Goal: Task Accomplishment & Management: Manage account settings

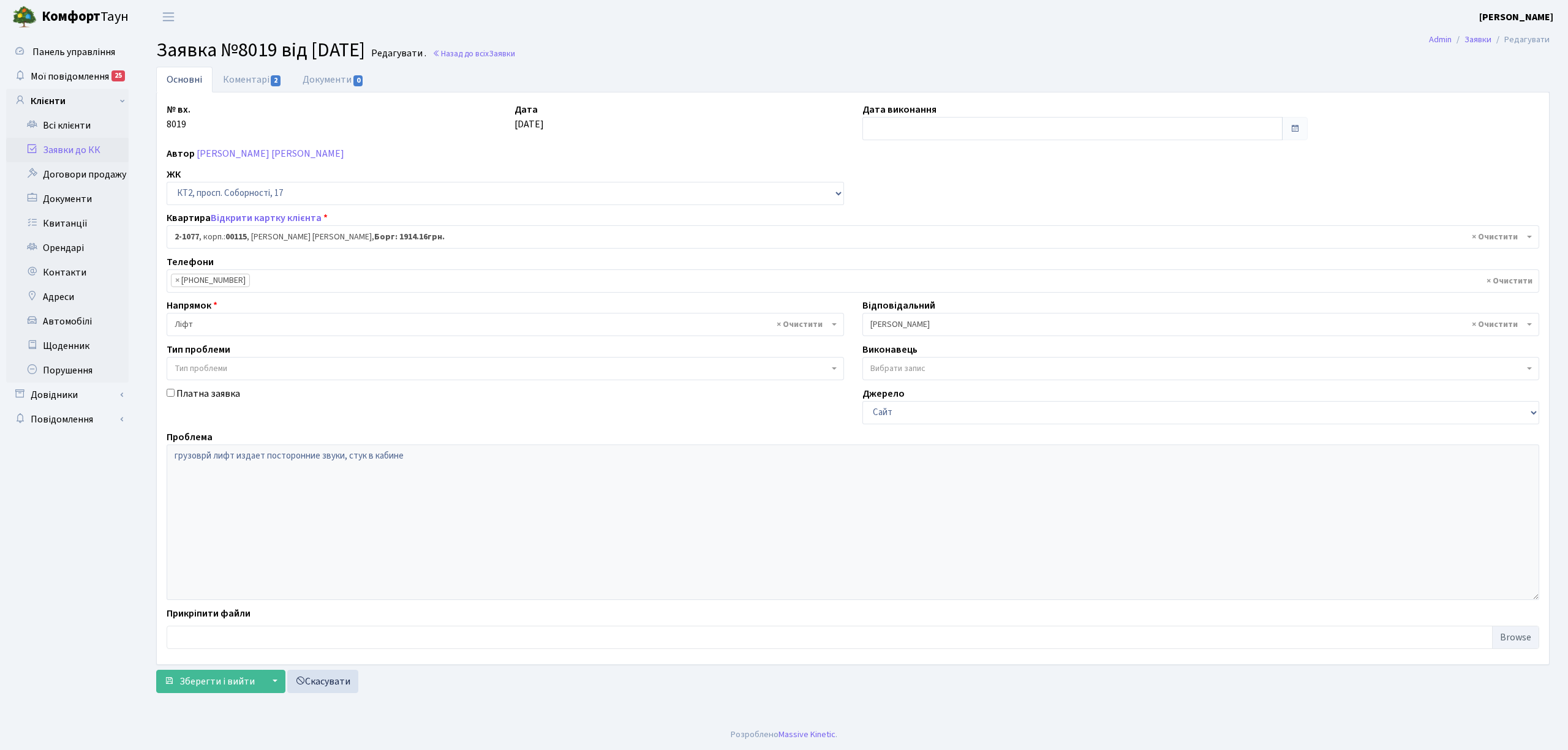
select select "12688"
click at [109, 149] on link "Заявки до КК" at bounding box center [67, 150] width 123 height 24
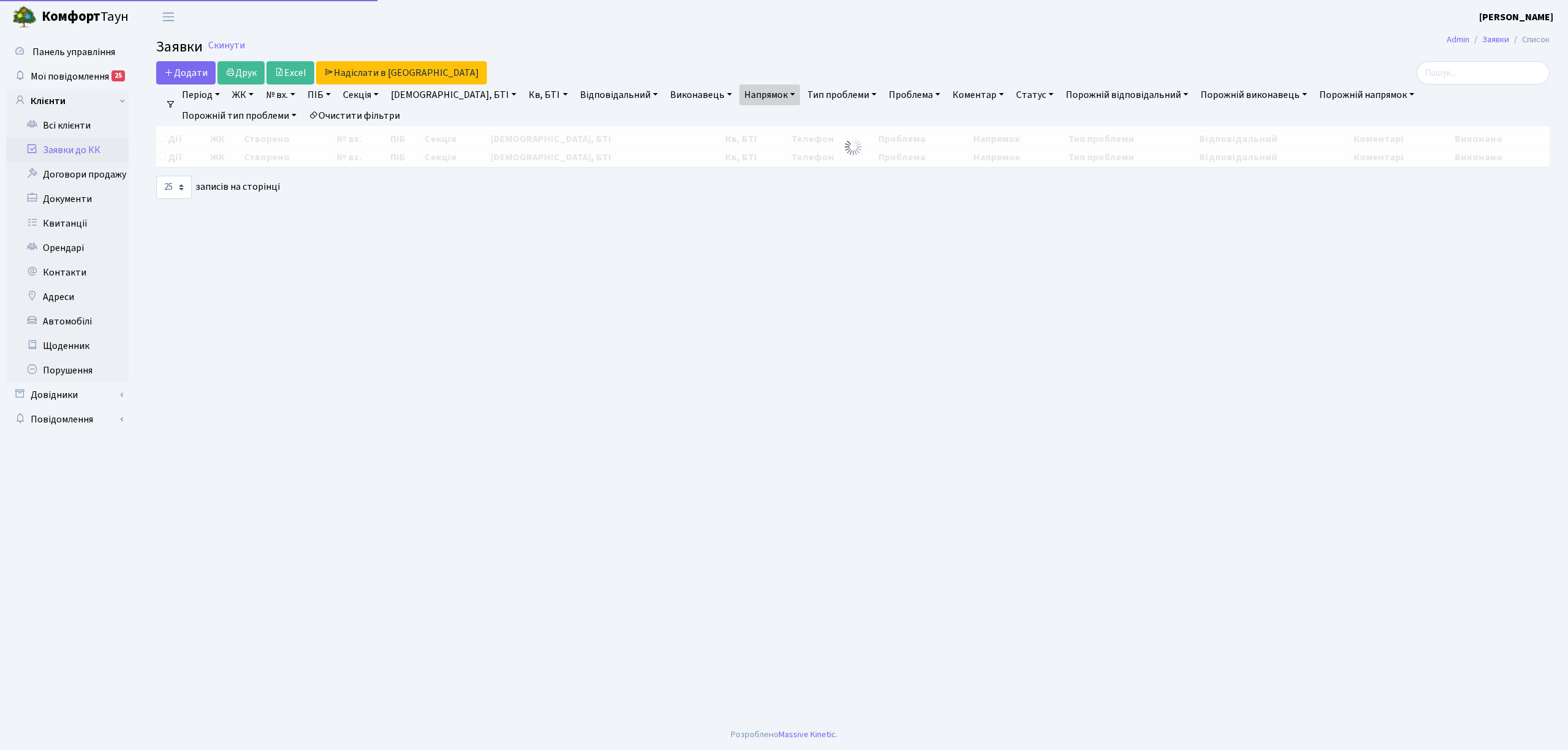
select select "25"
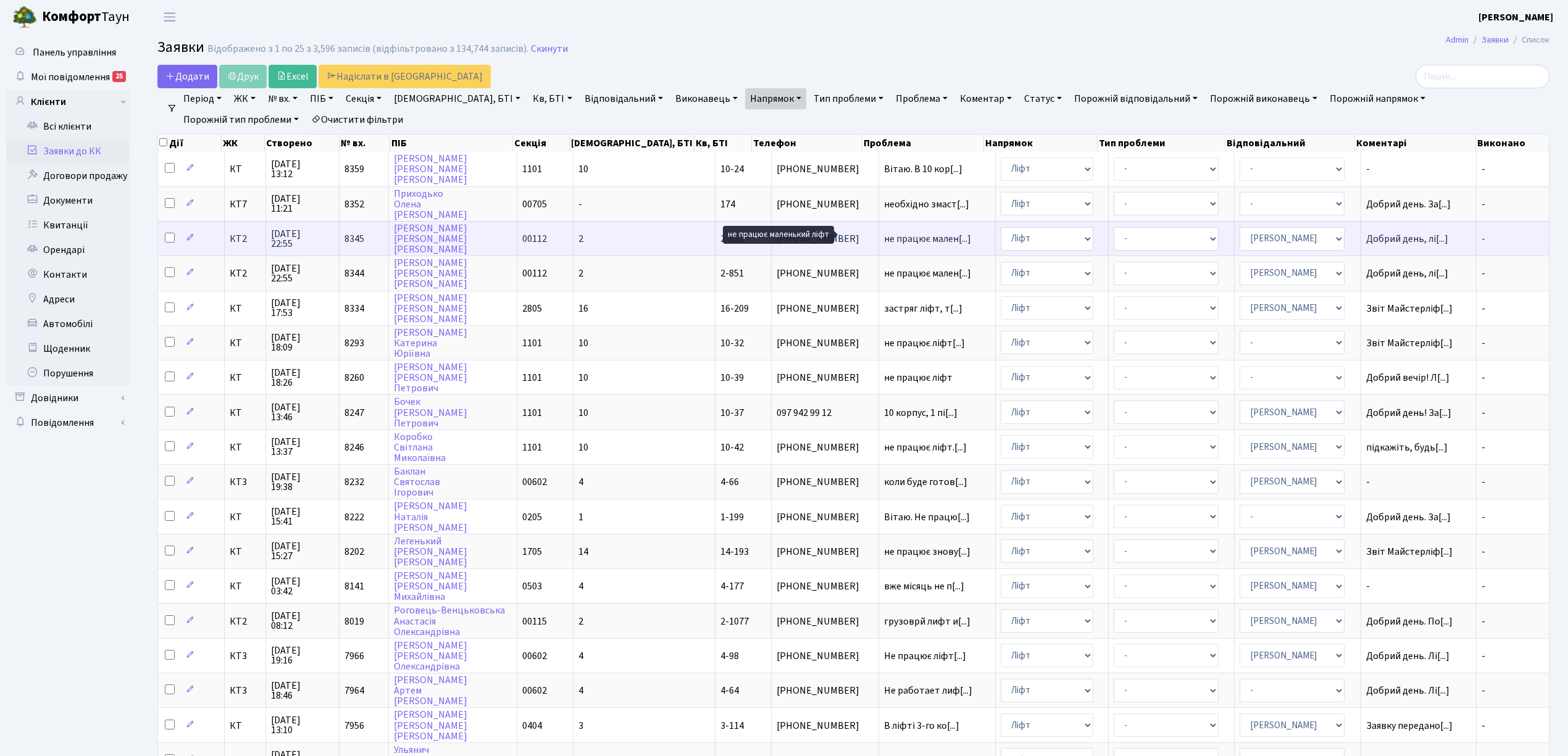
click at [884, 236] on span "не працює мален[...]" at bounding box center [927, 239] width 87 height 14
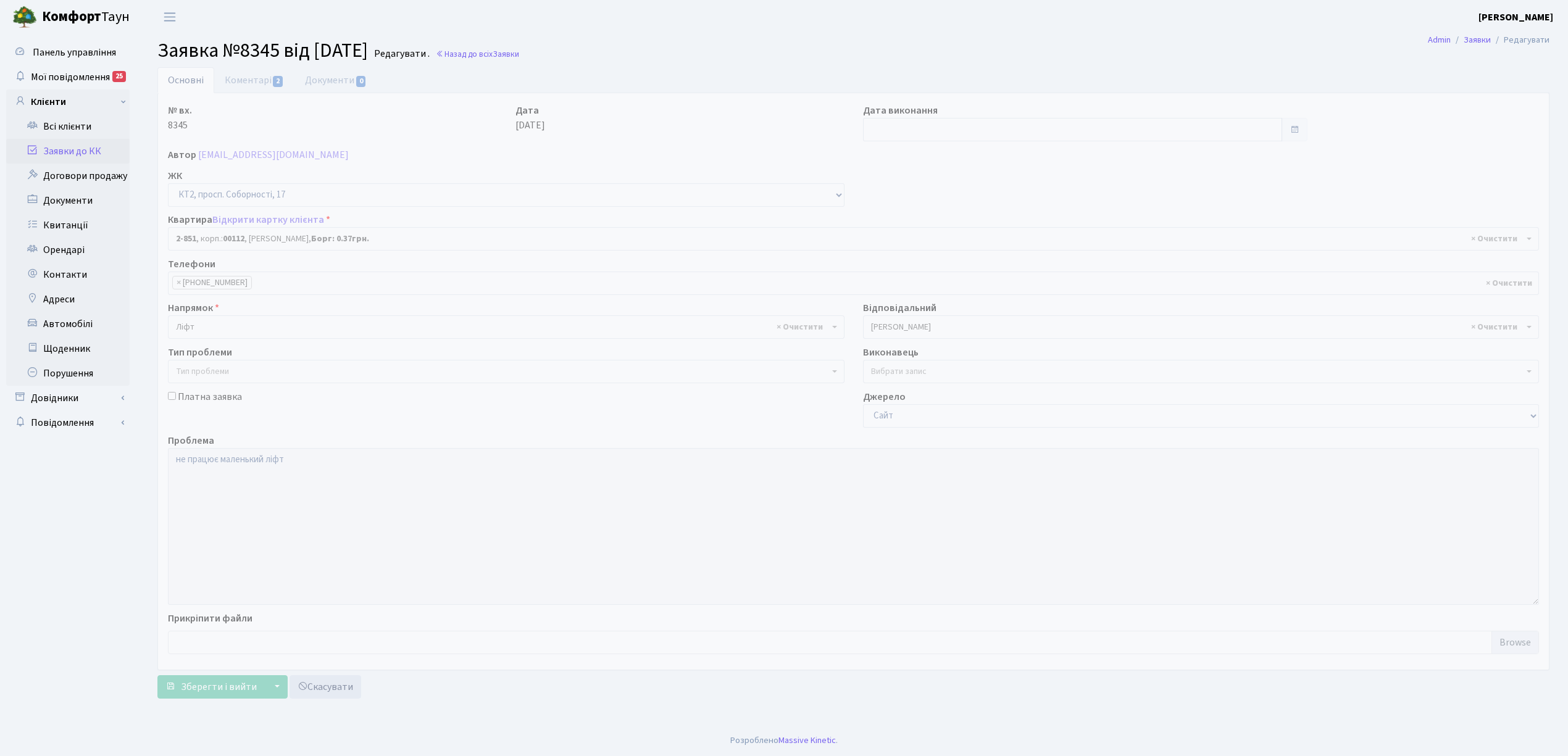
select select "15901"
click at [254, 77] on link "Коментарі 2" at bounding box center [254, 79] width 80 height 25
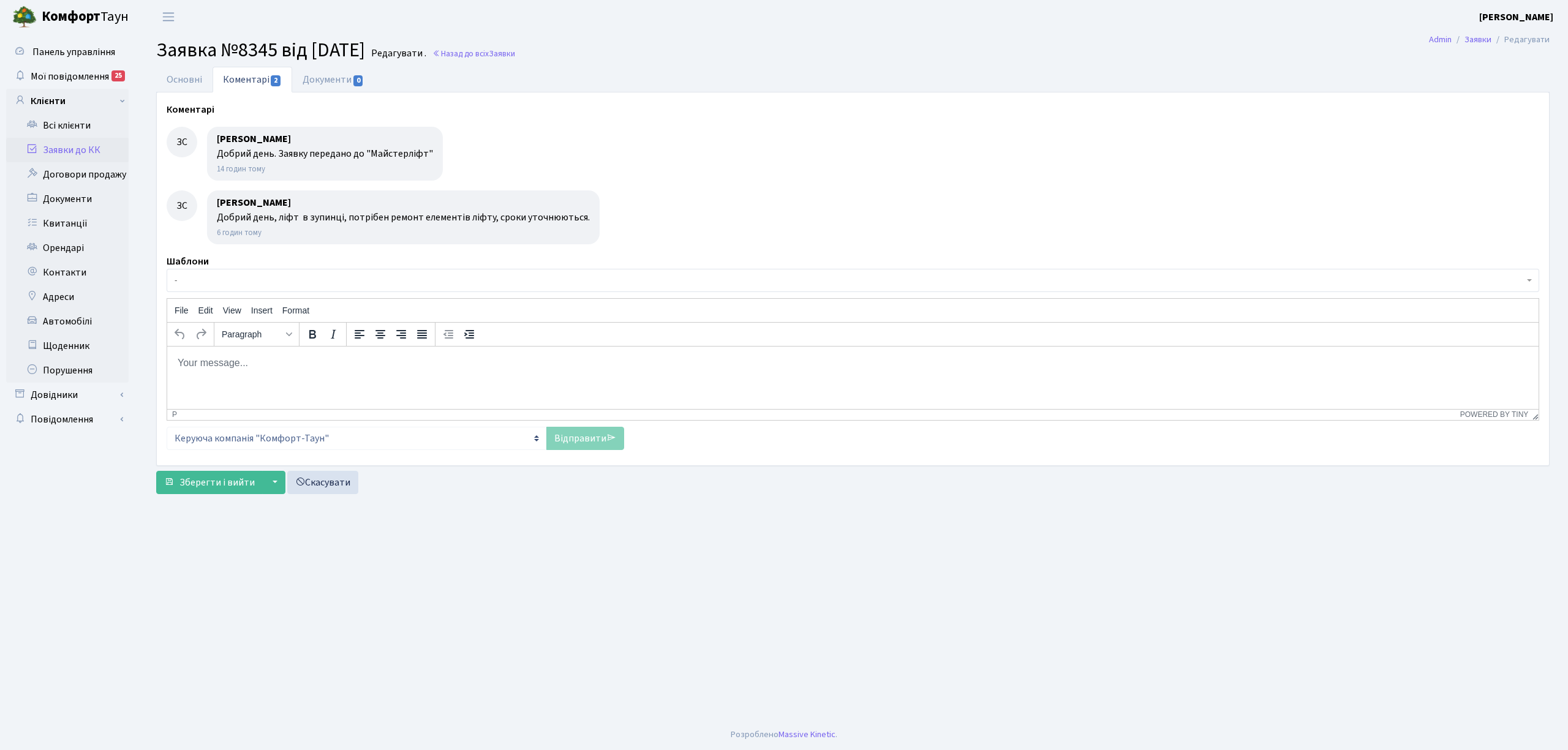
click at [79, 148] on link "Заявки до КК" at bounding box center [67, 150] width 123 height 24
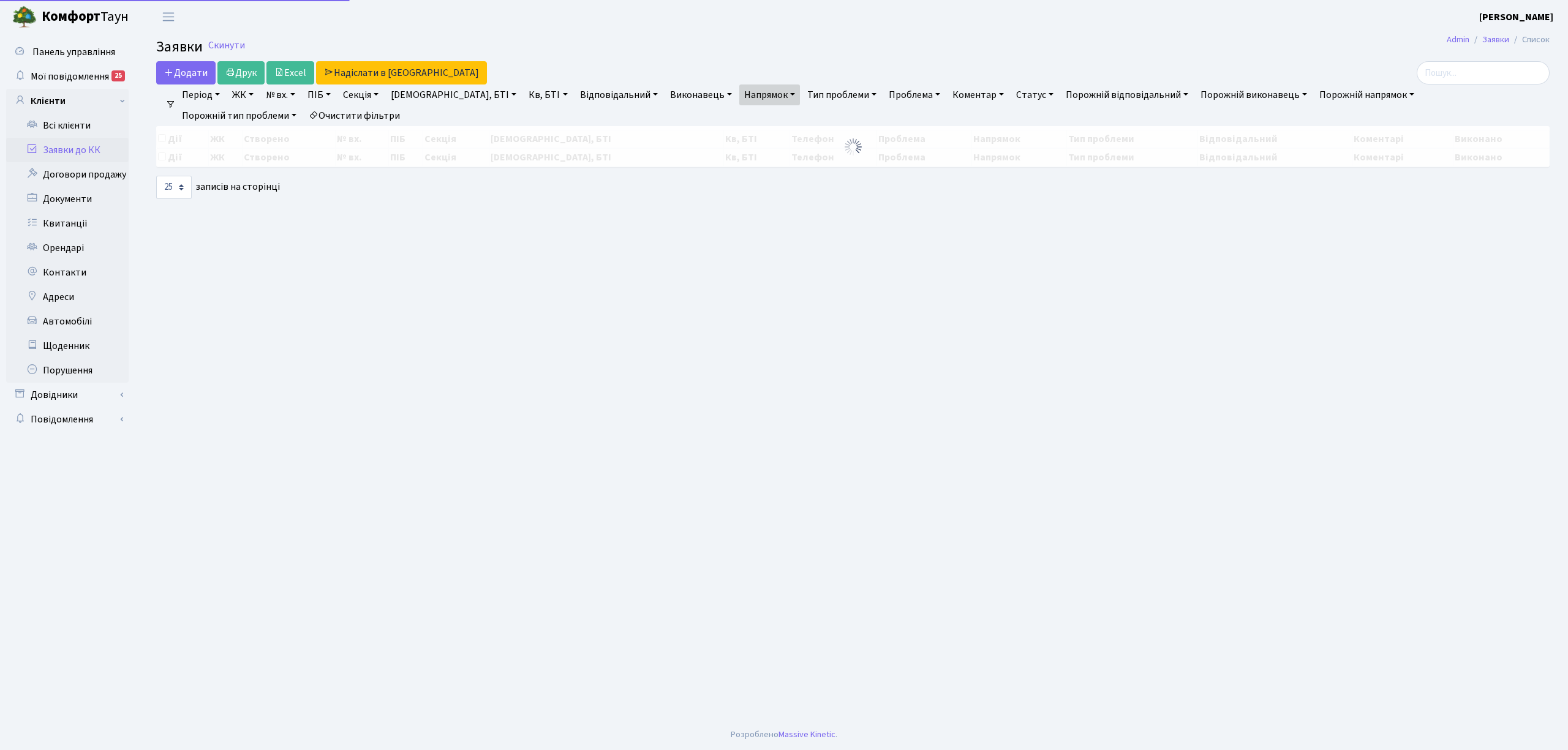
select select "25"
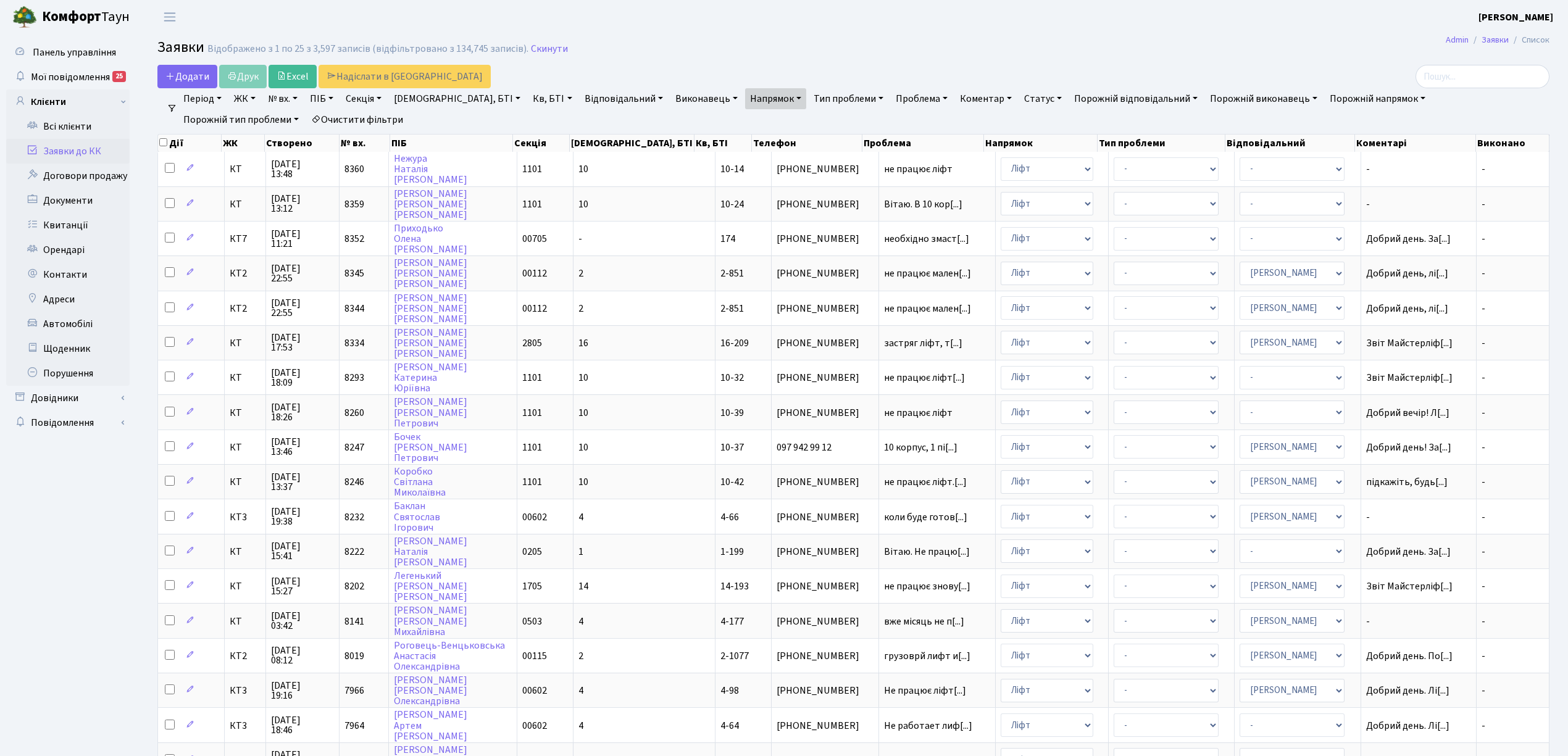
click at [70, 152] on link "Заявки до КК" at bounding box center [68, 151] width 124 height 25
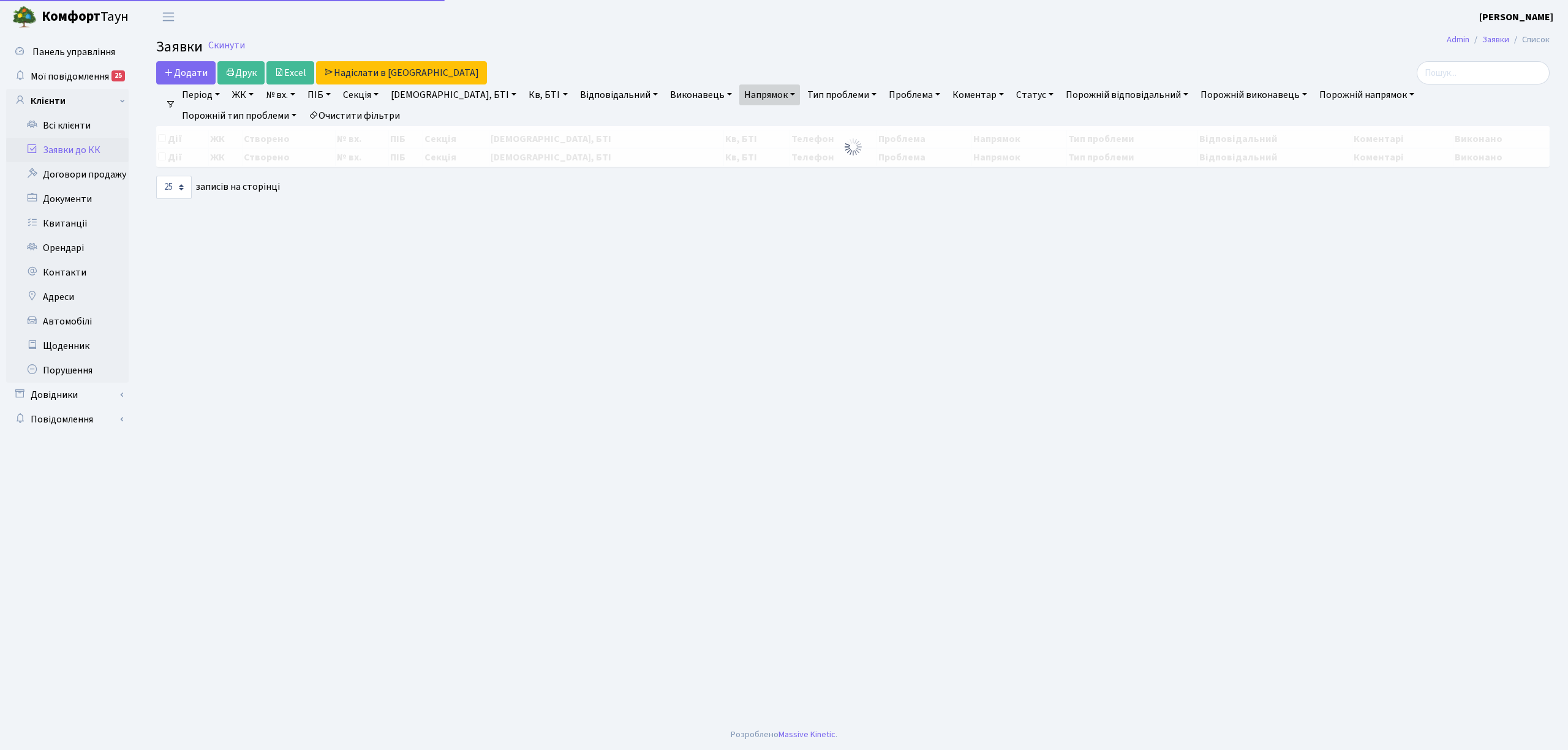
select select "25"
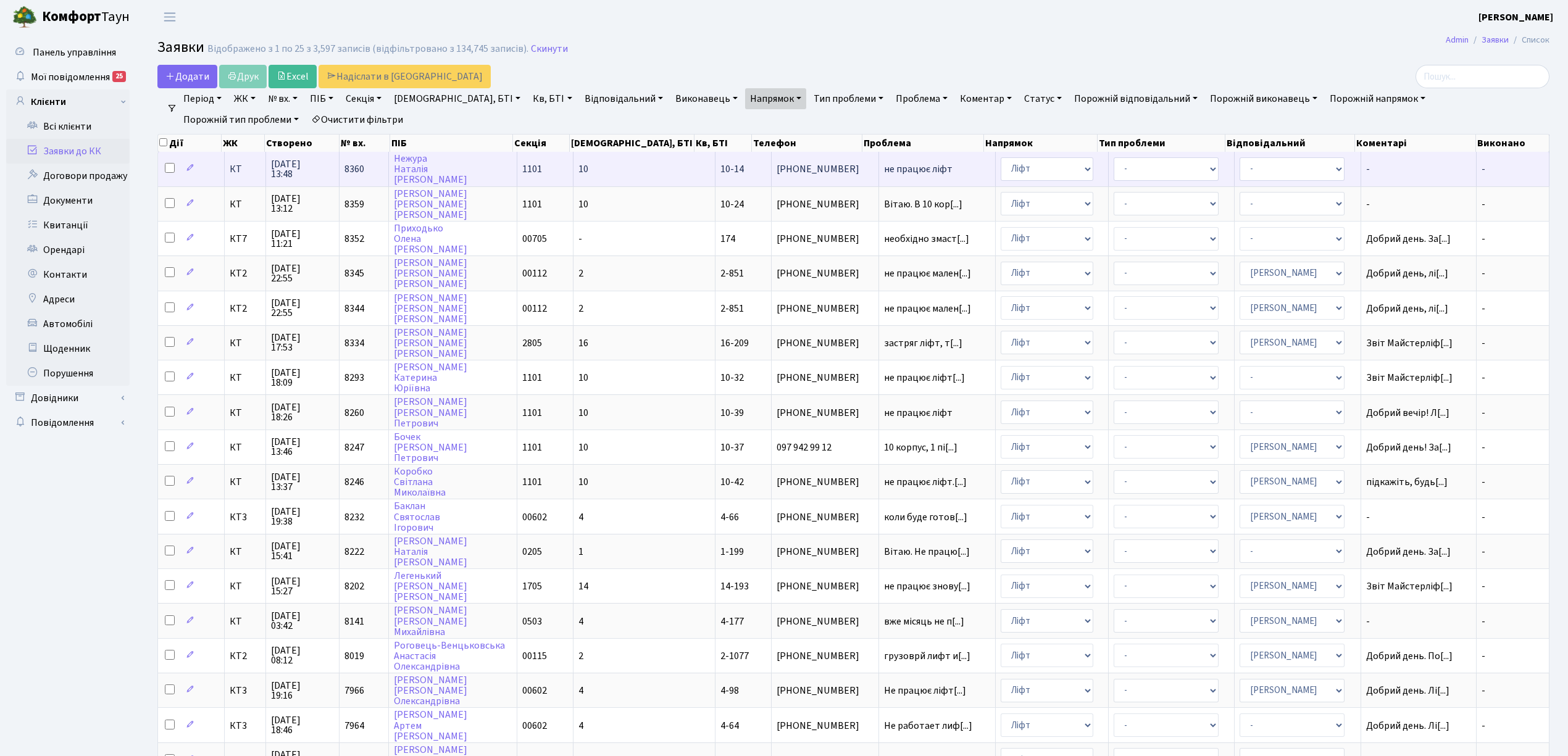
click at [922, 166] on span "не працює ліфт" at bounding box center [937, 169] width 106 height 10
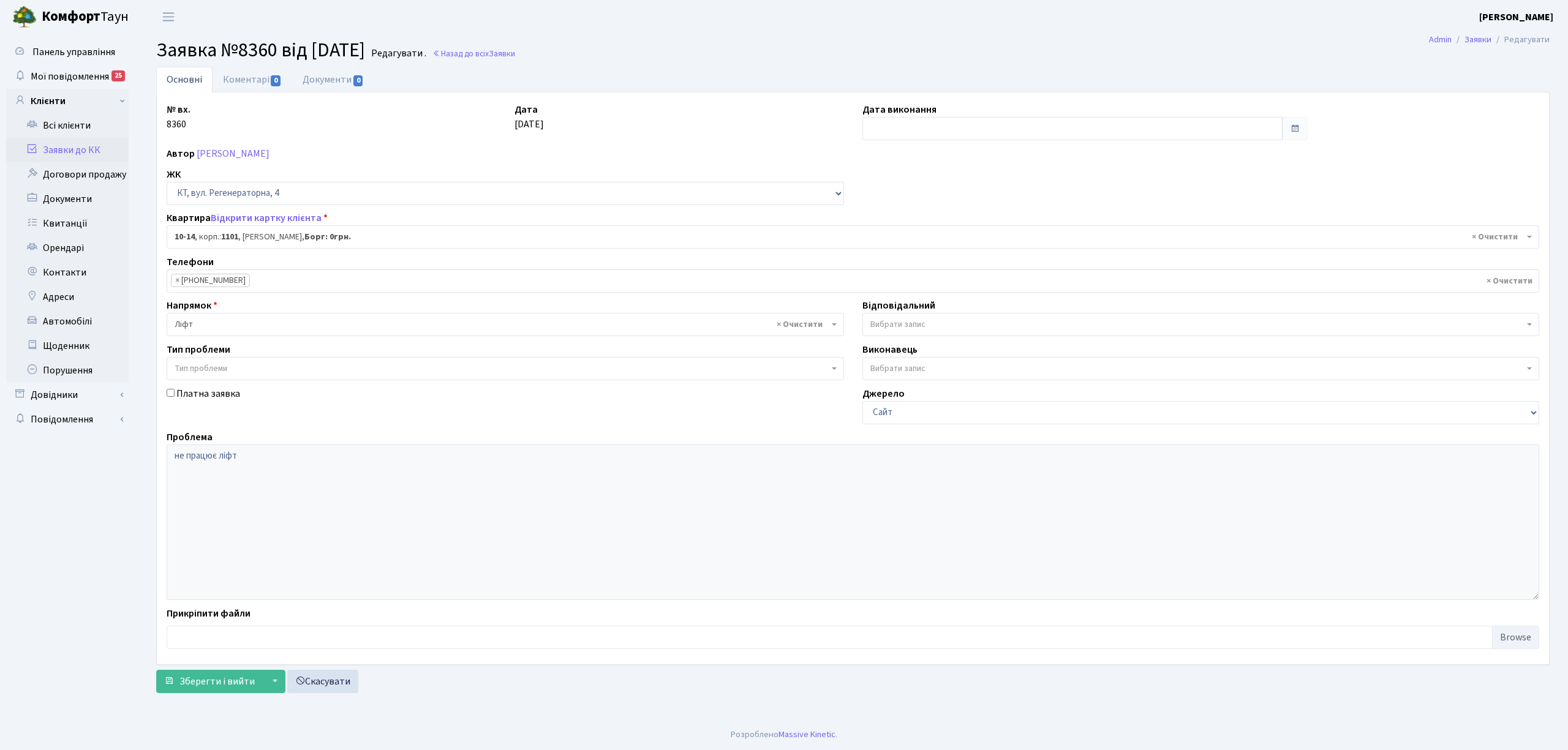
select select "6583"
click at [262, 84] on link "Коментарі 0" at bounding box center [252, 79] width 79 height 25
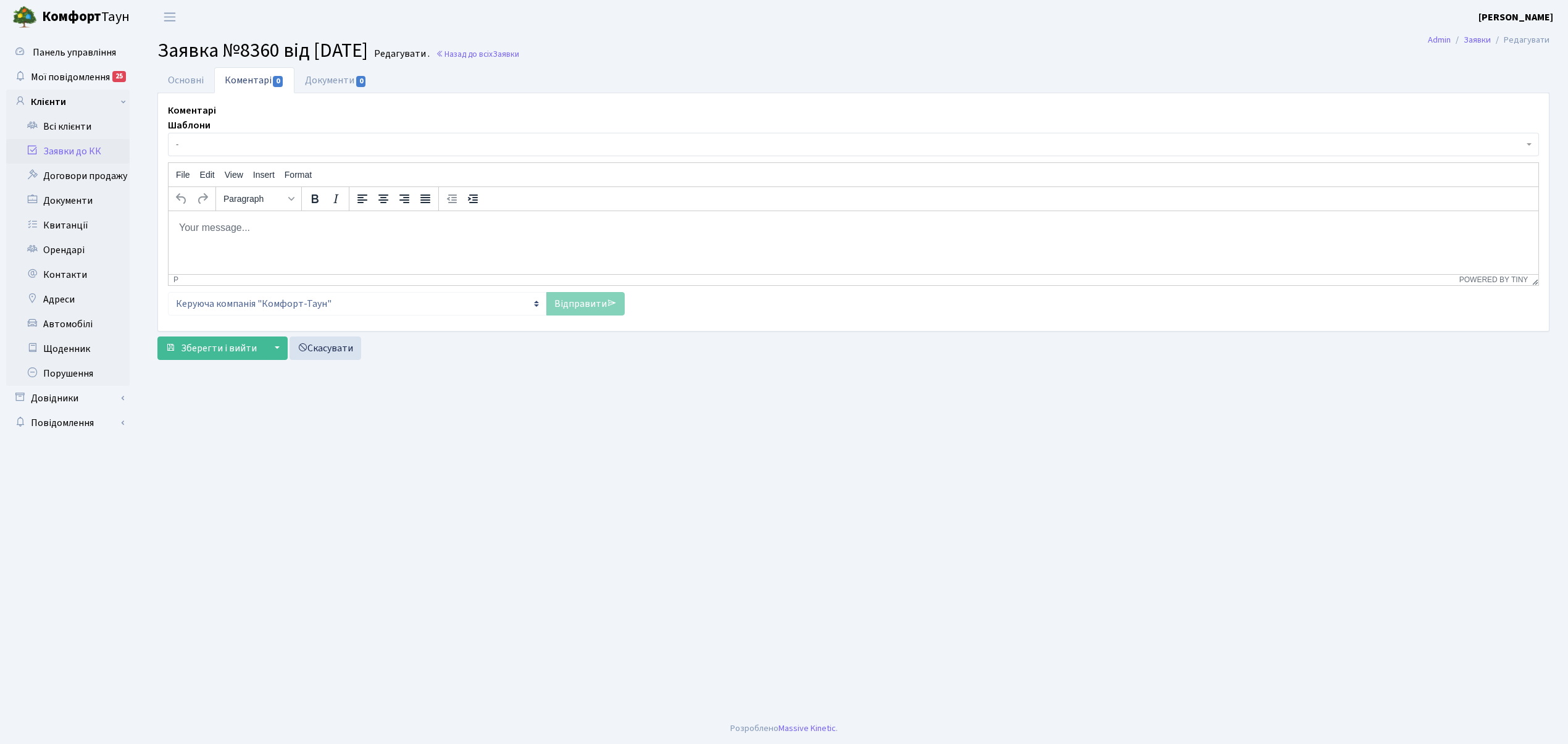
click at [267, 146] on span "-" at bounding box center [849, 144] width 1347 height 12
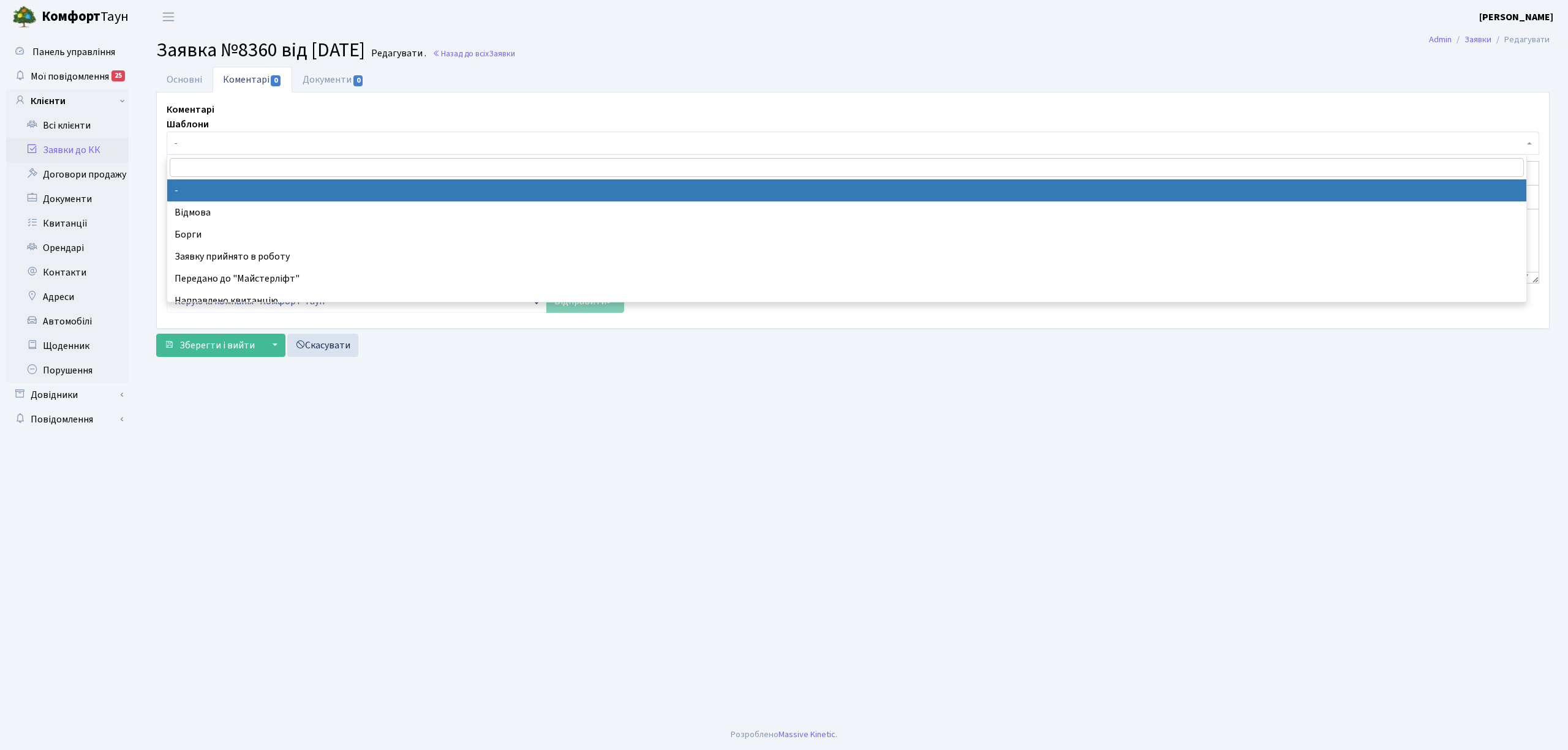
click at [282, 137] on span "-" at bounding box center [853, 143] width 1373 height 23
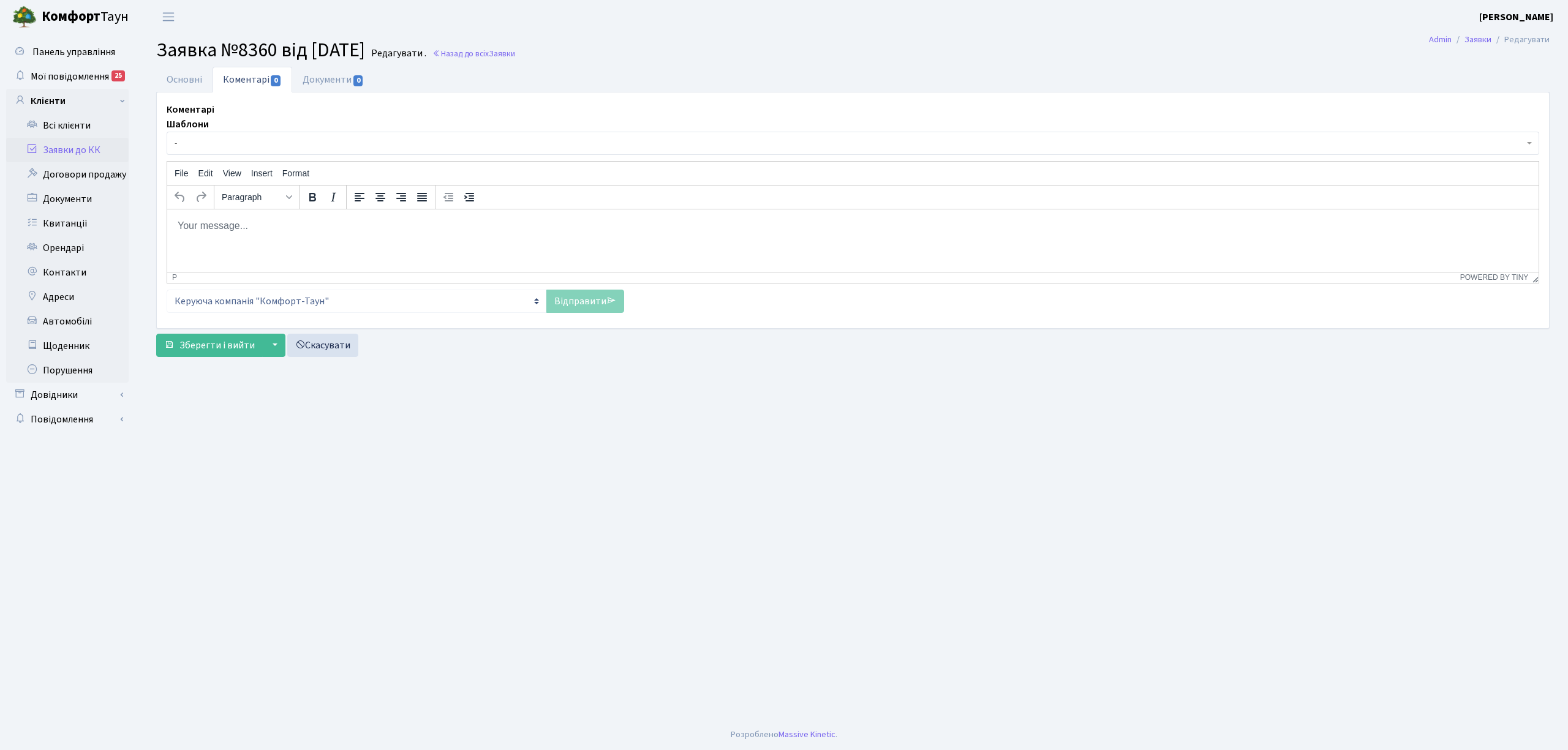
click at [292, 231] on p "Rich Text Area. Press ALT-0 for help." at bounding box center [853, 225] width 1352 height 14
click at [572, 304] on link "Відправити" at bounding box center [585, 301] width 78 height 23
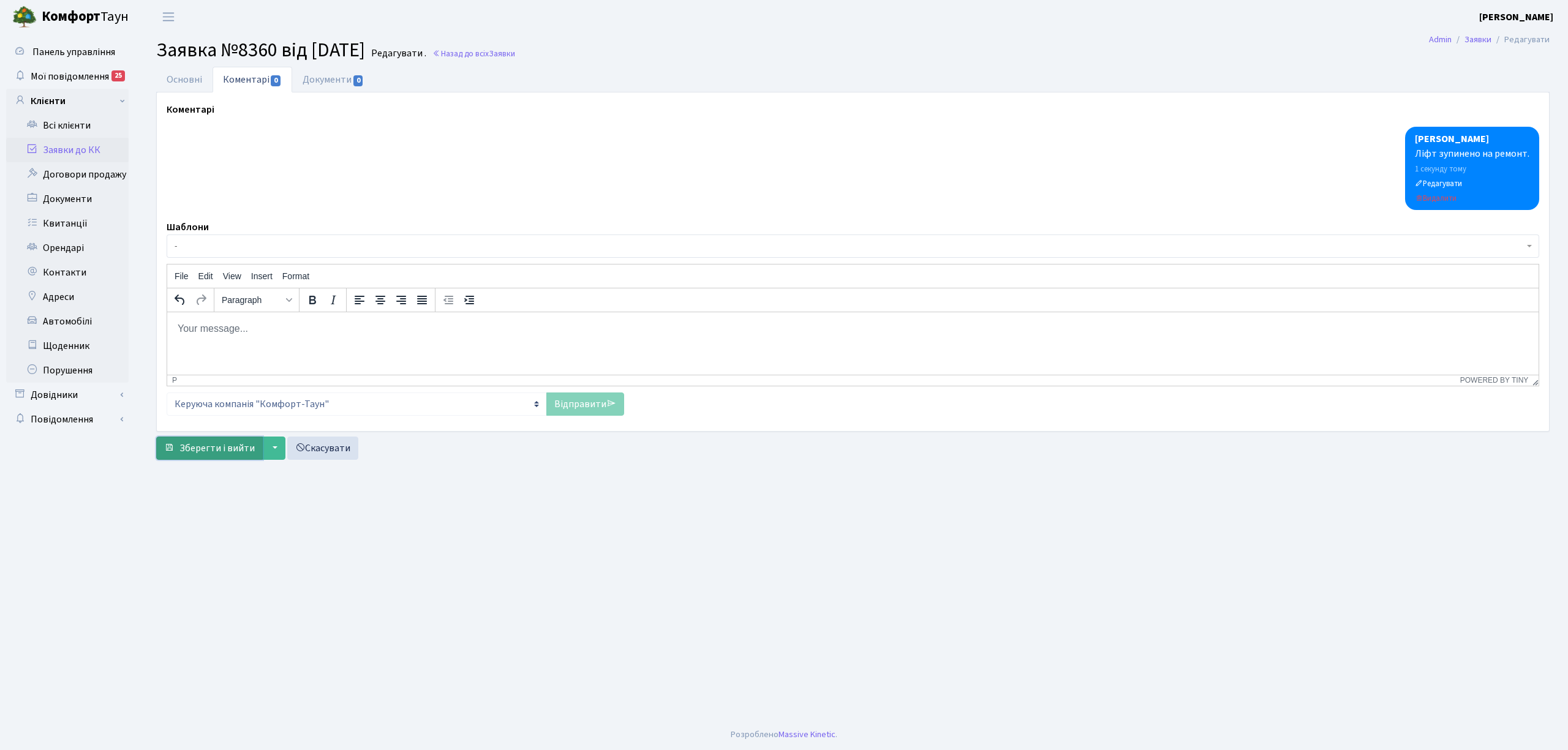
click at [230, 451] on span "Зберегти і вийти" at bounding box center [216, 448] width 75 height 14
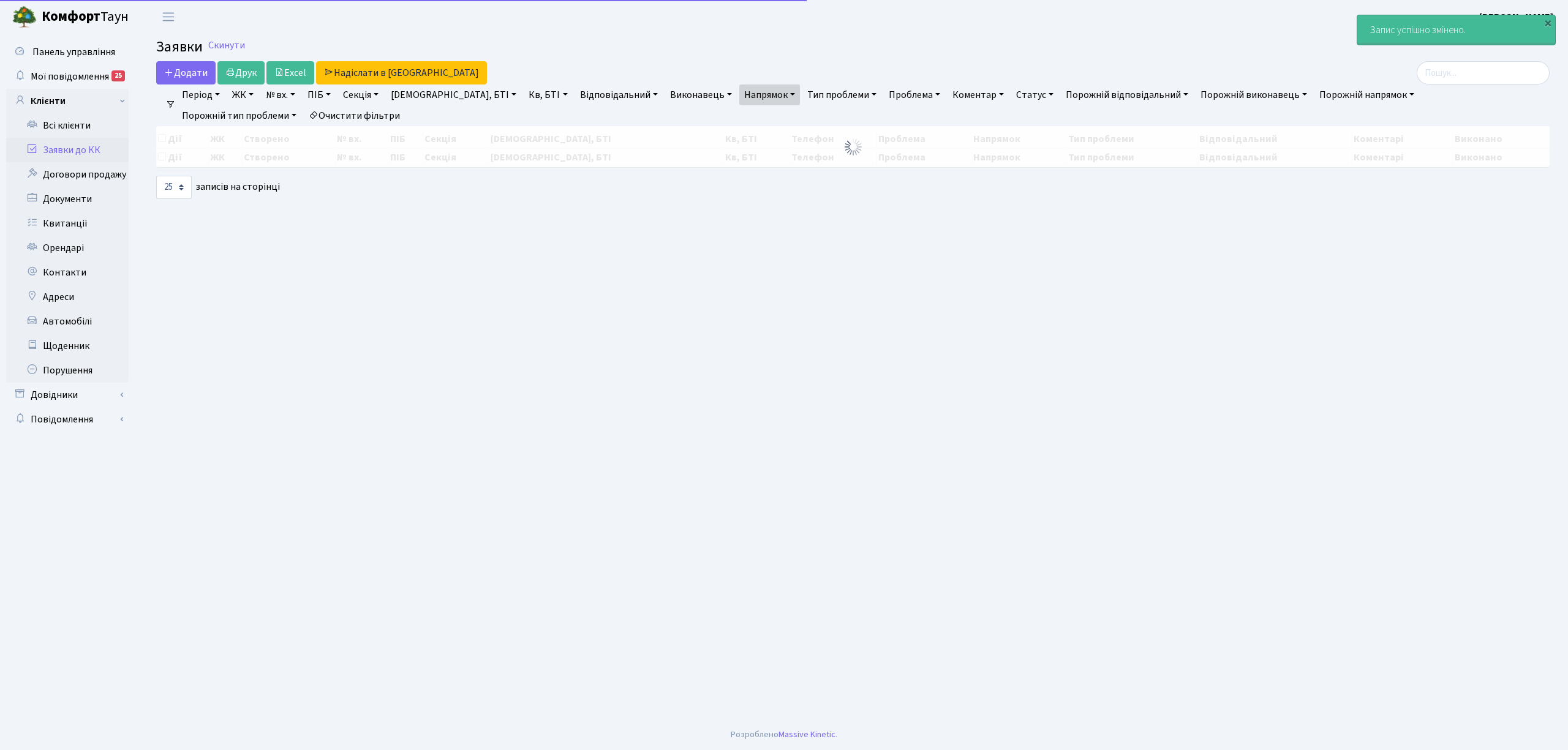
select select "25"
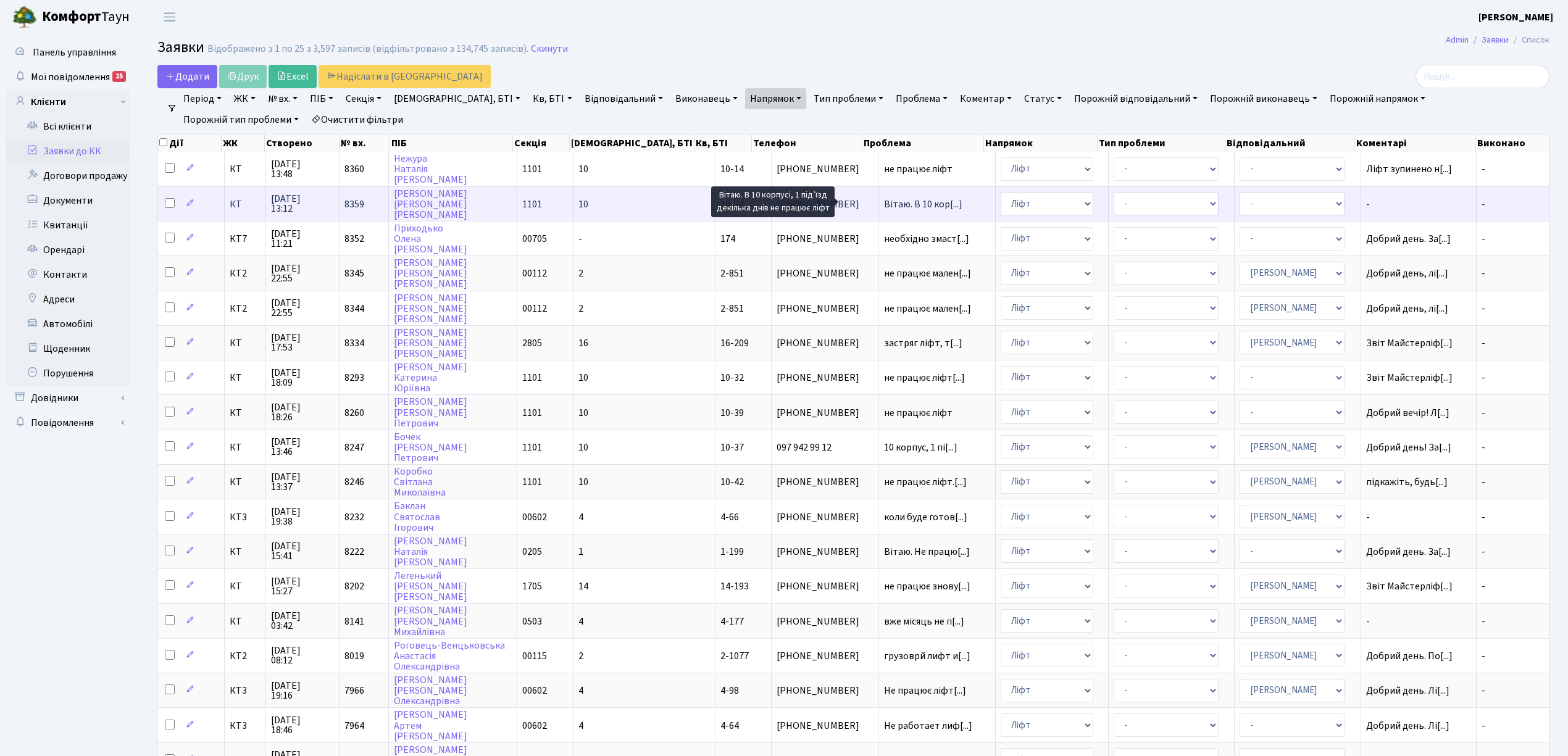
click at [909, 200] on span "Вітаю. В 10 кор[...]" at bounding box center [923, 204] width 79 height 14
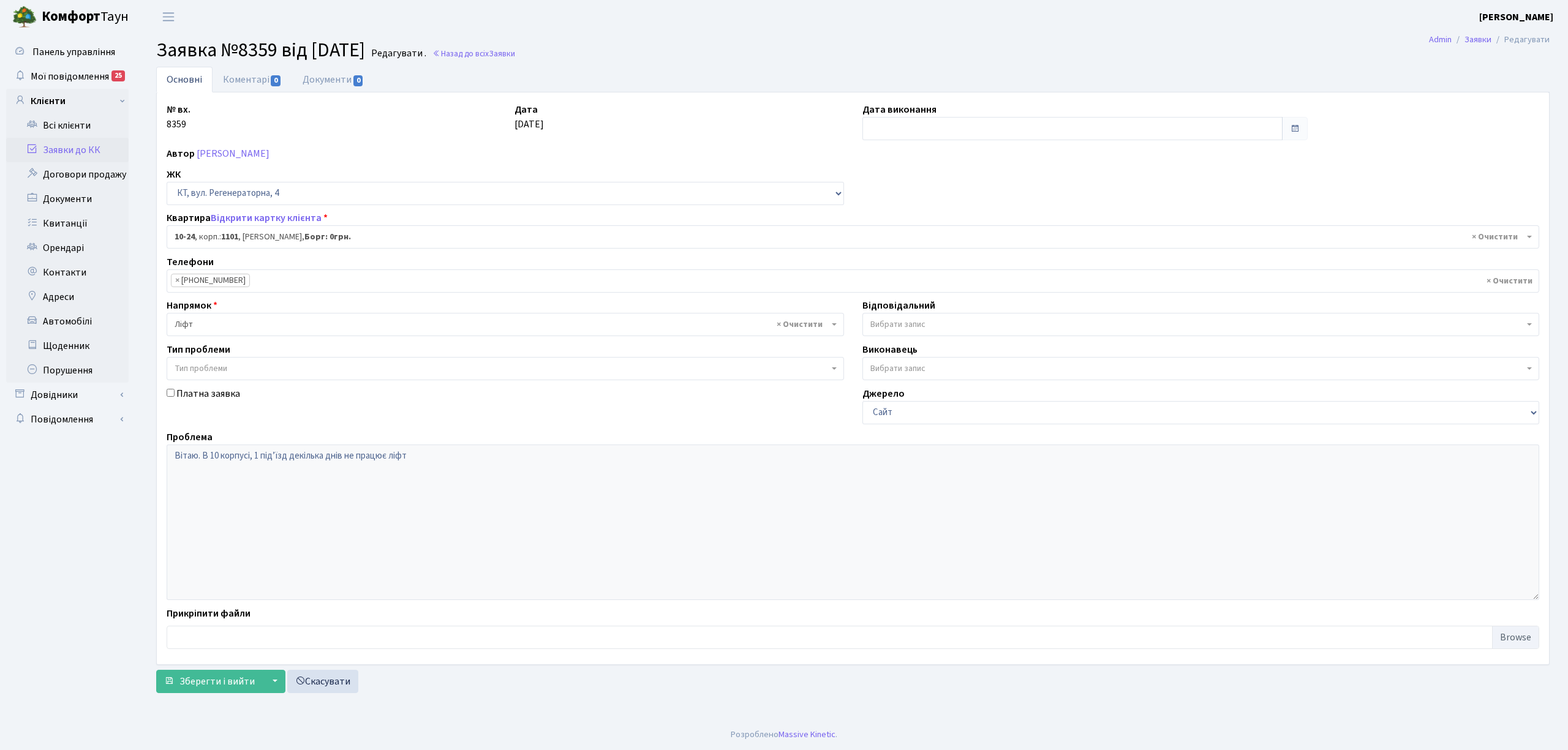
select select "6593"
click at [243, 85] on link "Коментарі 0" at bounding box center [252, 79] width 79 height 25
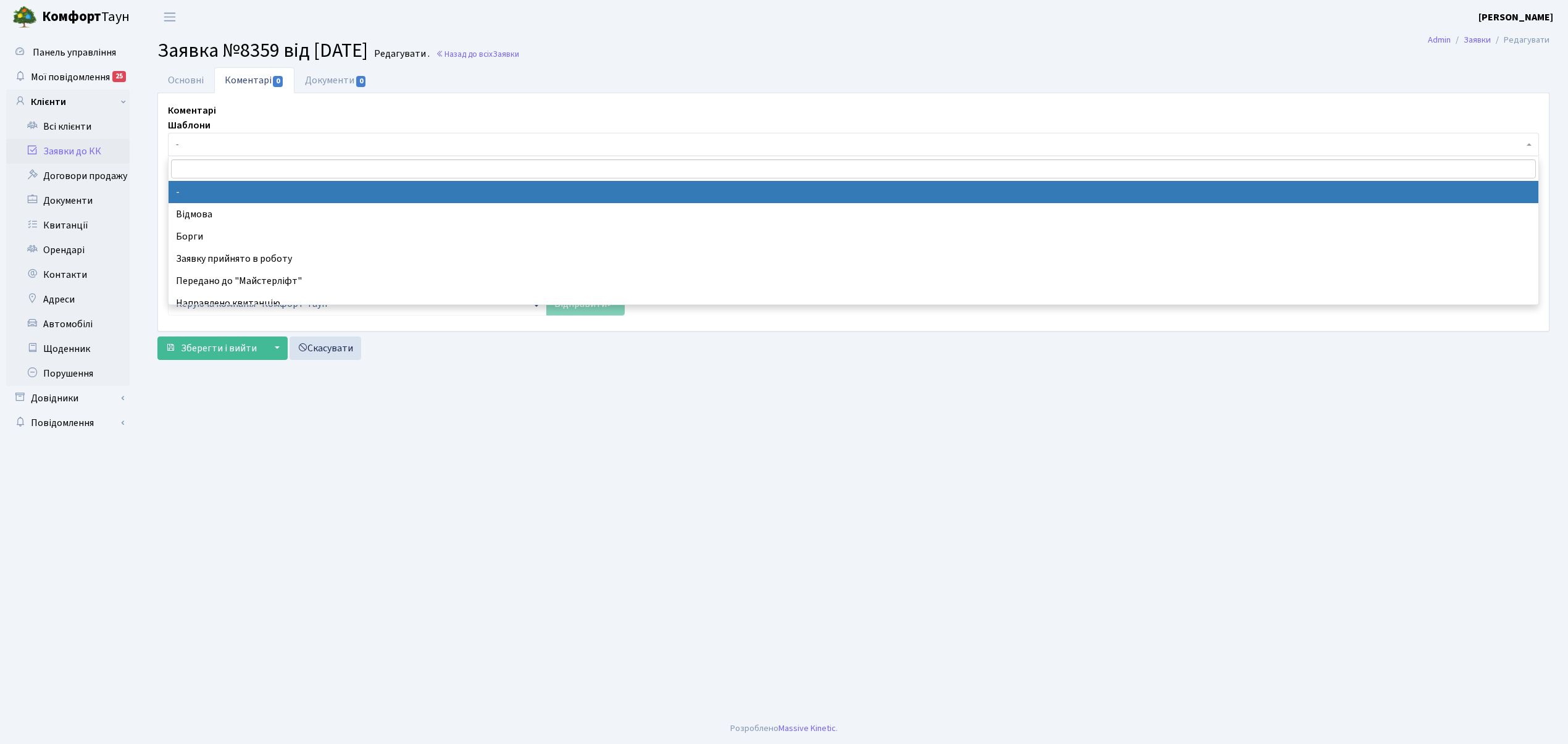
click at [253, 144] on span "-" at bounding box center [849, 144] width 1347 height 12
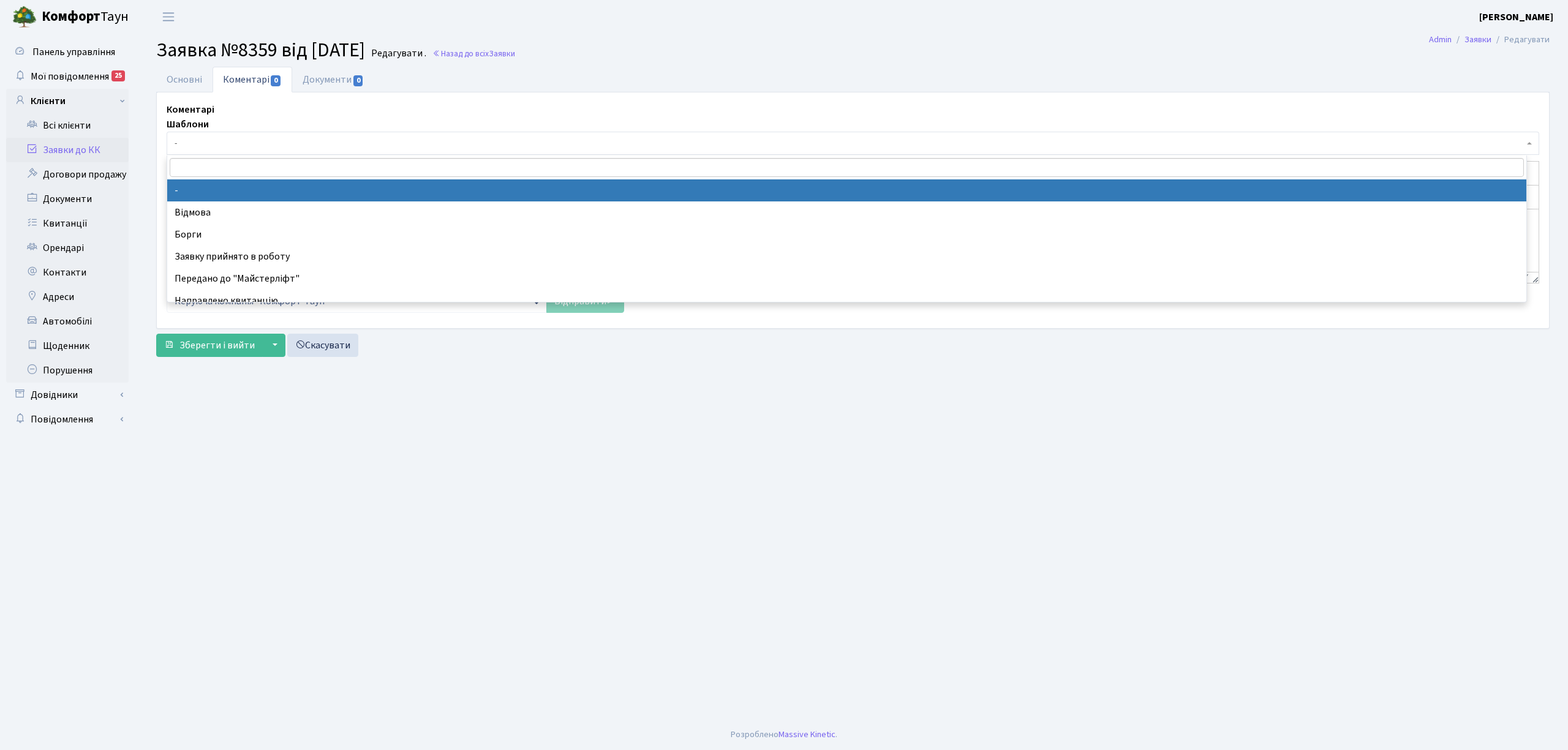
click at [283, 142] on span "-" at bounding box center [849, 143] width 1350 height 12
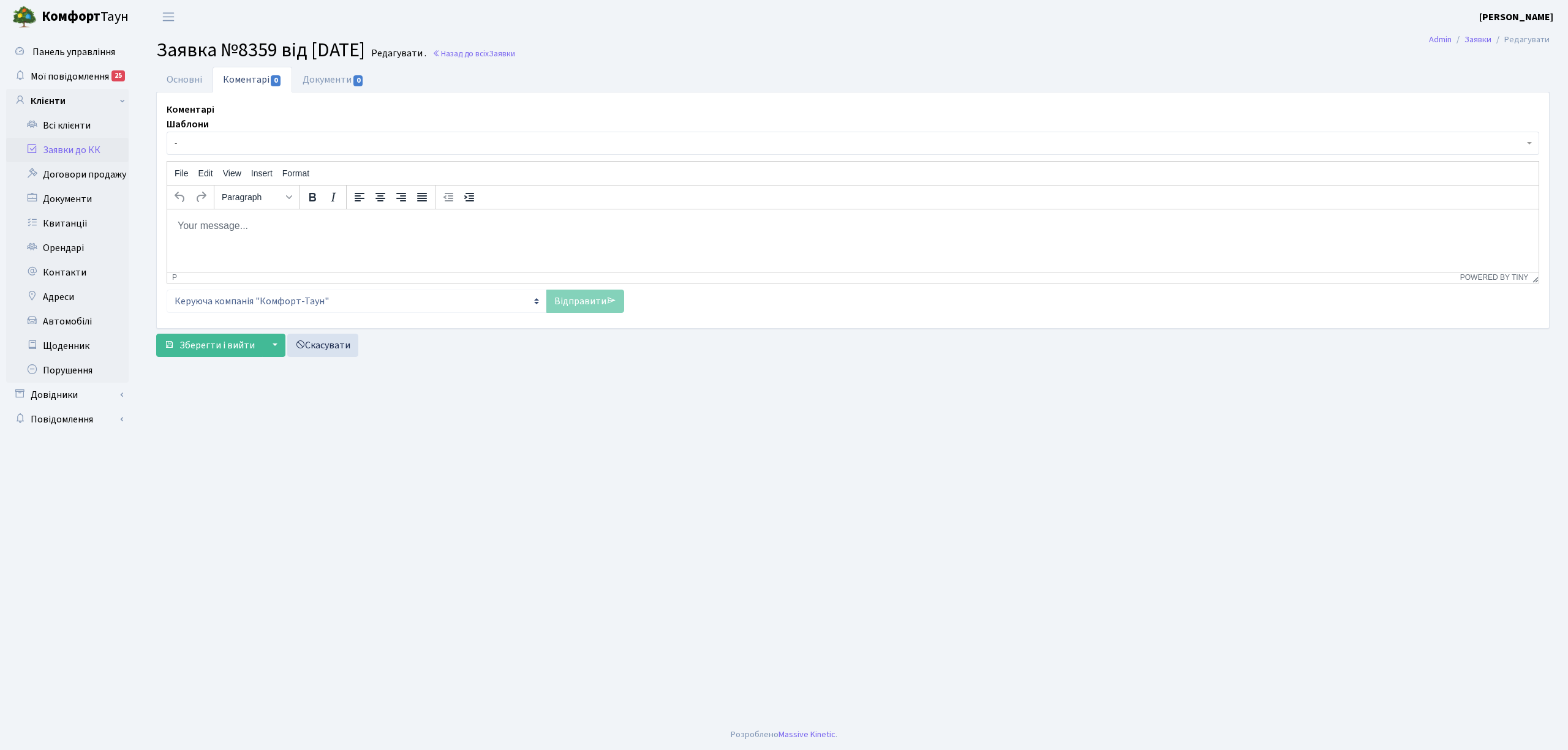
click at [280, 224] on p "Rich Text Area. Press ALT-0 for help." at bounding box center [853, 225] width 1352 height 14
click at [584, 306] on link "Відправити" at bounding box center [585, 301] width 78 height 23
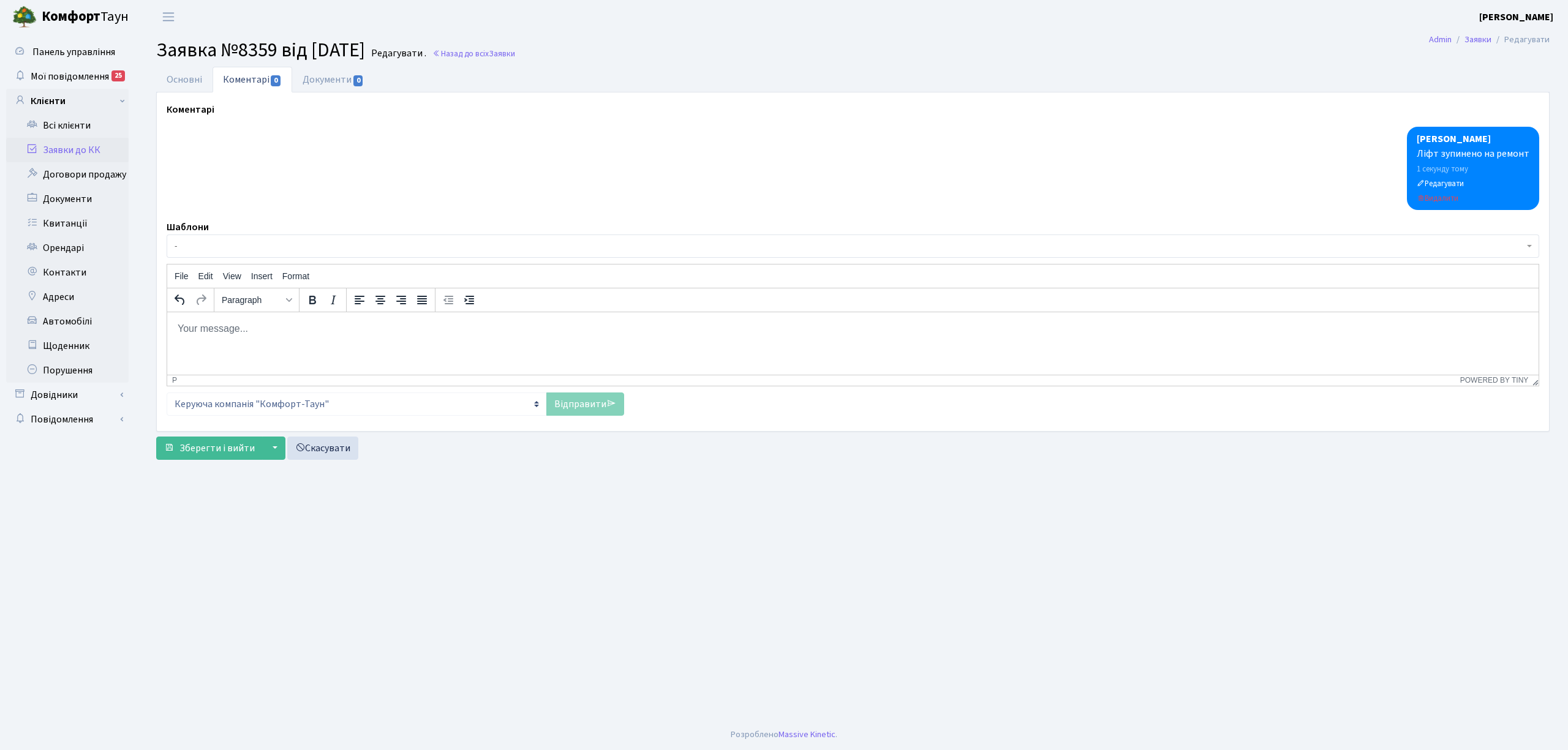
click at [58, 153] on link "Заявки до КК" at bounding box center [67, 150] width 123 height 24
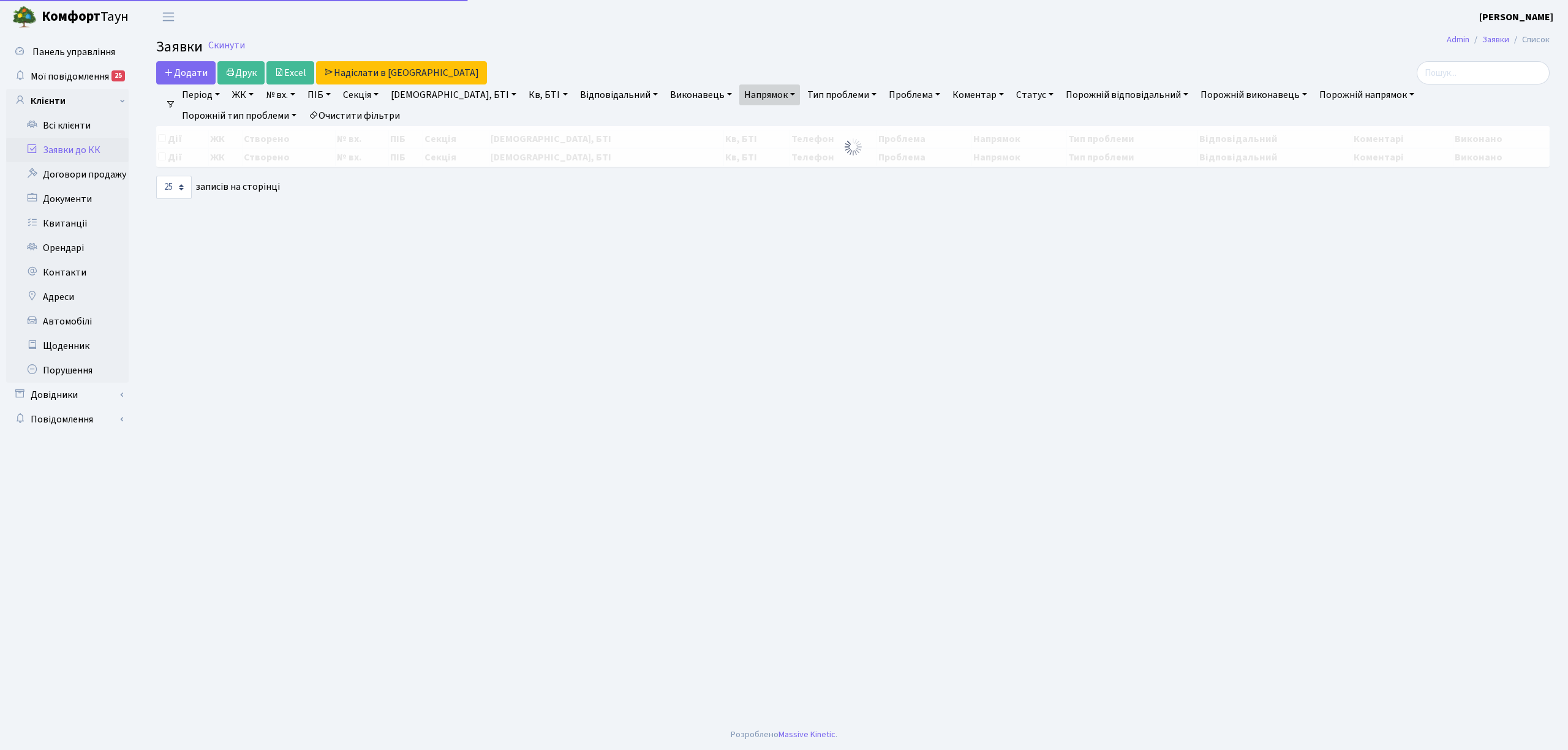
select select "25"
